Goal: Obtain resource: Download file/media

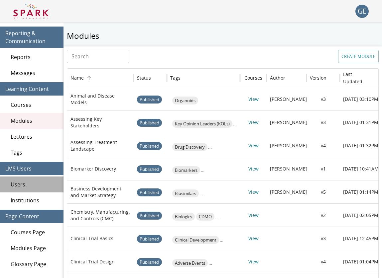
click at [30, 186] on span "Users" at bounding box center [34, 185] width 47 height 8
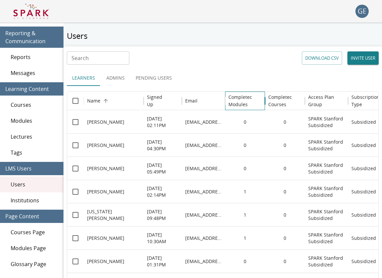
click at [241, 97] on h6 "Completed Modules" at bounding box center [240, 101] width 24 height 15
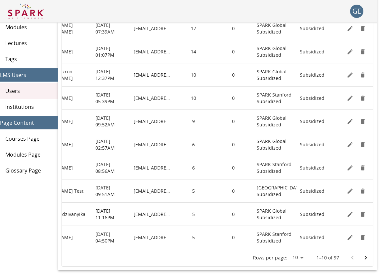
scroll to position [94, 5]
click at [348, 120] on icon "Edit" at bounding box center [349, 121] width 7 height 7
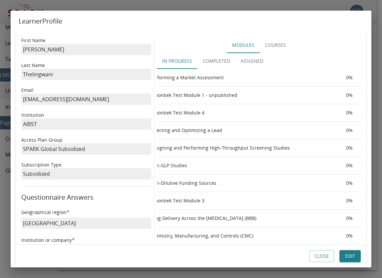
scroll to position [0, 12]
click at [229, 61] on button "Completed" at bounding box center [216, 61] width 38 height 16
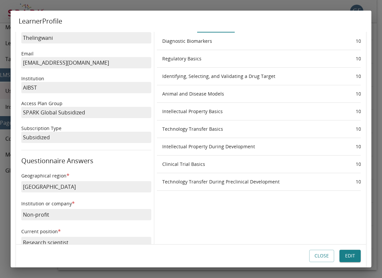
scroll to position [38, 0]
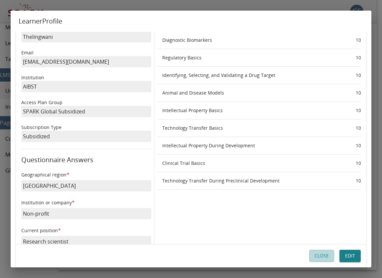
click at [325, 261] on button "Close" at bounding box center [321, 256] width 25 height 12
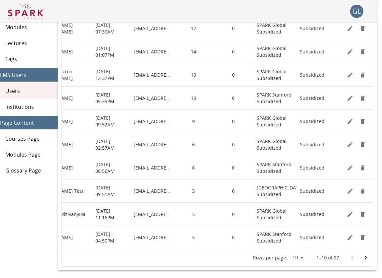
scroll to position [0, 0]
click at [351, 144] on icon "Edit" at bounding box center [349, 144] width 7 height 7
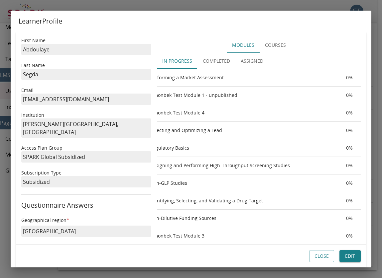
click at [223, 73] on th "Performing a Market Assessment" at bounding box center [242, 78] width 196 height 18
click at [221, 63] on button "Completed" at bounding box center [216, 61] width 38 height 16
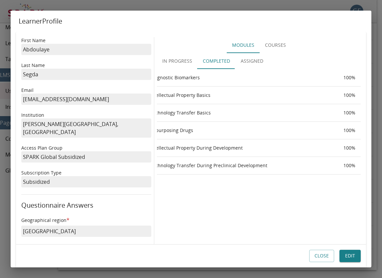
click at [326, 258] on button "Close" at bounding box center [321, 256] width 25 height 12
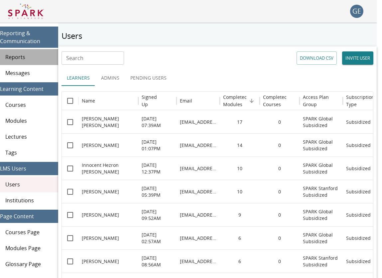
click at [21, 57] on span "Reports" at bounding box center [28, 57] width 47 height 8
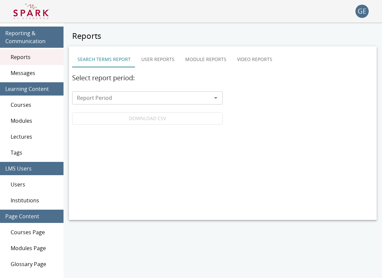
click at [163, 62] on button "User Reports" at bounding box center [158, 59] width 44 height 16
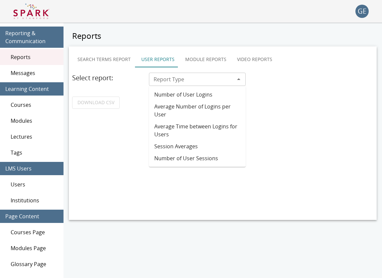
click at [174, 74] on div "Report Type" at bounding box center [197, 79] width 97 height 13
click at [186, 93] on li "Number of User Logins" at bounding box center [197, 95] width 97 height 12
type input "**********"
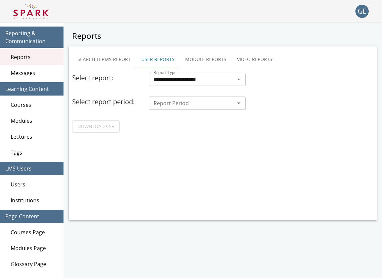
click at [183, 102] on input "Report Period" at bounding box center [192, 103] width 82 height 9
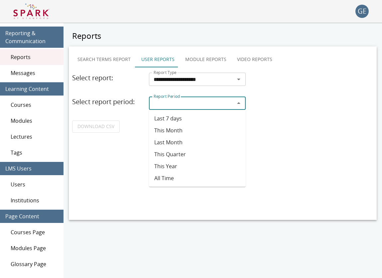
click at [175, 126] on li "This Month" at bounding box center [197, 131] width 97 height 12
type input "**********"
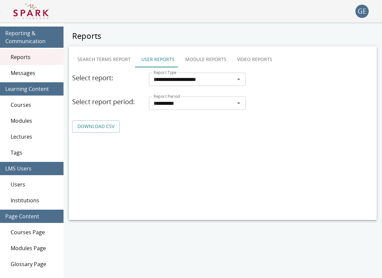
click at [103, 121] on link "DOWNLOAD CSV" at bounding box center [95, 127] width 47 height 12
click at [208, 58] on button "Module Reports" at bounding box center [206, 59] width 52 height 16
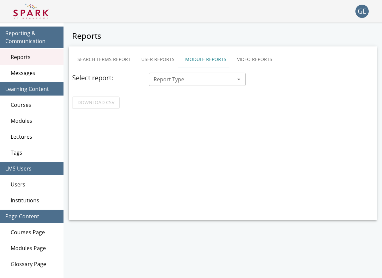
click at [194, 80] on input "Report Type" at bounding box center [192, 79] width 82 height 9
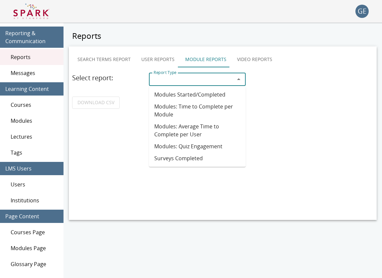
click at [179, 145] on li "Modules: Quiz Engagement" at bounding box center [197, 146] width 97 height 12
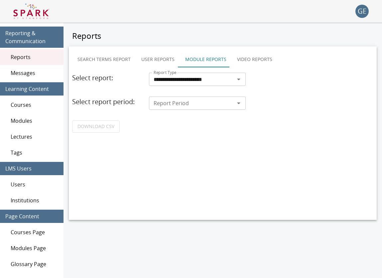
click at [213, 61] on button "Module Reports" at bounding box center [206, 59] width 52 height 16
click at [206, 80] on input "**********" at bounding box center [187, 79] width 73 height 9
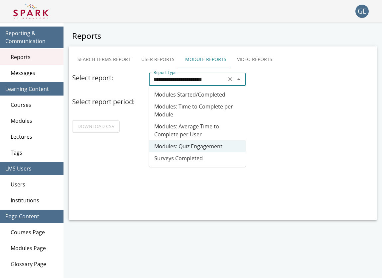
click at [198, 98] on li "Modules Started/Completed" at bounding box center [197, 95] width 97 height 12
type input "**********"
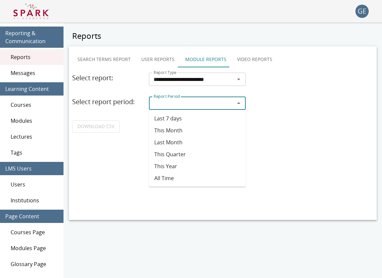
click at [193, 104] on input "Report Period" at bounding box center [192, 103] width 82 height 9
click at [177, 131] on li "This Month" at bounding box center [197, 131] width 97 height 12
type input "**********"
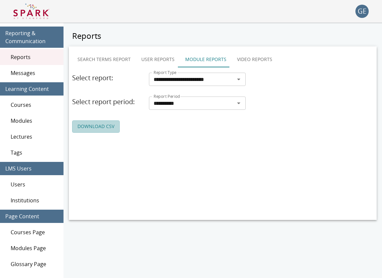
click at [108, 126] on link "DOWNLOAD CSV" at bounding box center [95, 127] width 47 height 12
click at [34, 179] on div "Users" at bounding box center [31, 185] width 63 height 16
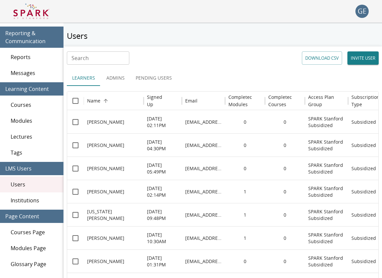
click at [333, 58] on button "DOWNLOAD CSV" at bounding box center [322, 57] width 40 height 13
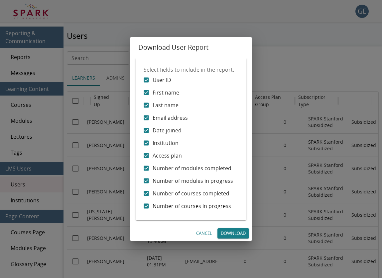
click at [228, 235] on link "Download" at bounding box center [233, 234] width 32 height 10
